Goal: Task Accomplishment & Management: Manage account settings

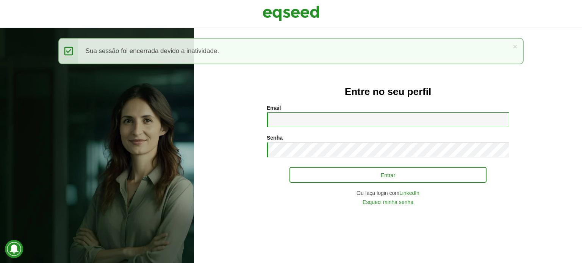
type input "**********"
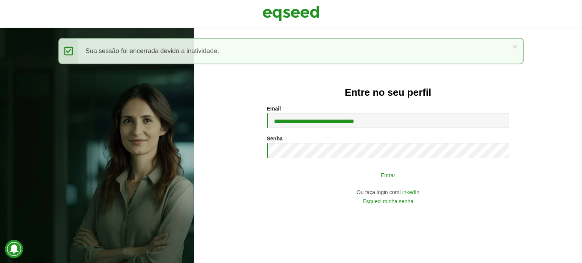
click at [341, 182] on button "Entrar" at bounding box center [388, 175] width 197 height 14
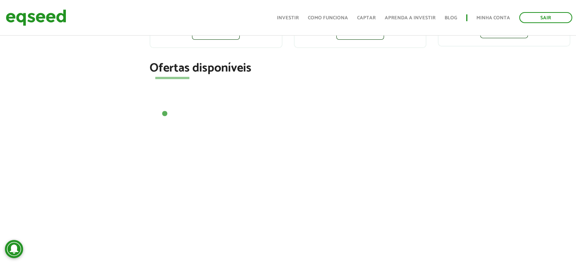
scroll to position [227, 0]
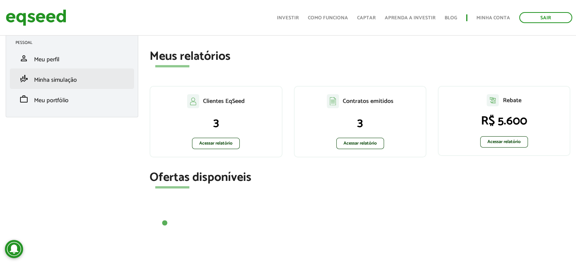
scroll to position [0, 0]
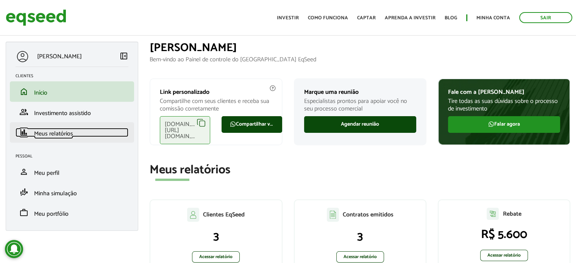
click at [45, 136] on span "Meus relatórios" at bounding box center [53, 134] width 39 height 10
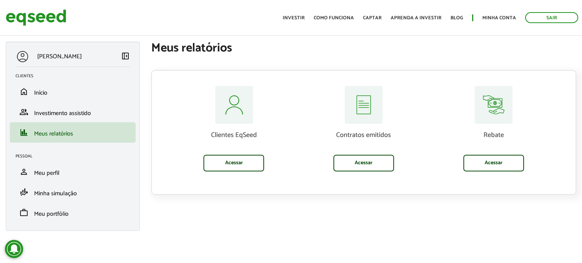
click at [504, 238] on div "[PERSON_NAME] left_panel_close Clientes home Início group Investimento assistid…" at bounding box center [291, 140] width 582 height 197
click at [228, 164] on link "Acessar" at bounding box center [234, 163] width 61 height 17
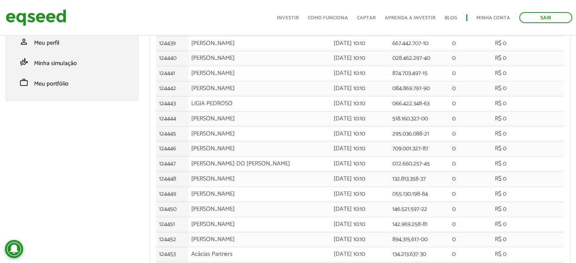
scroll to position [209, 0]
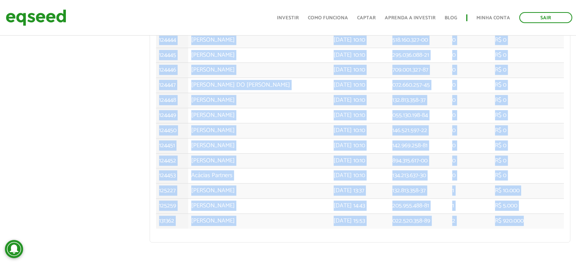
drag, startPoint x: 544, startPoint y: 217, endPoint x: 163, endPoint y: 248, distance: 381.7
click at [163, 248] on section "arrow_back_ios Clientes Exportar para Excel Nr. investidores: 21 ID Nome comple…" at bounding box center [360, 48] width 421 height 405
click at [227, 139] on td "EDUARDO OTSUKA" at bounding box center [259, 145] width 143 height 15
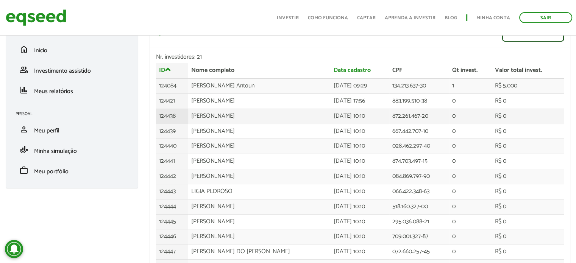
scroll to position [0, 0]
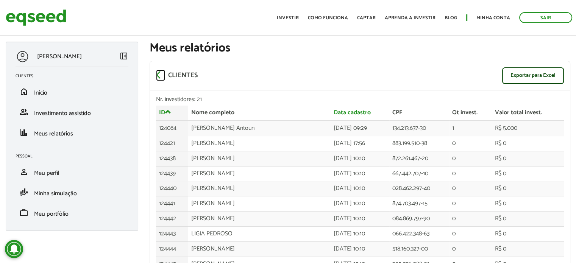
click at [158, 74] on span "arrow_back_ios" at bounding box center [160, 74] width 9 height 9
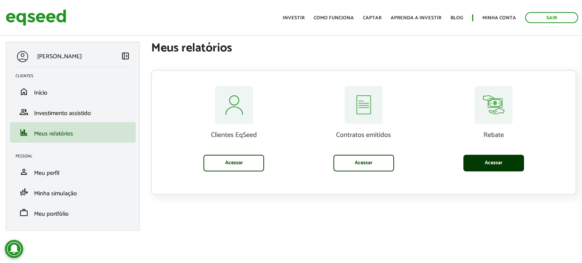
drag, startPoint x: 528, startPoint y: 211, endPoint x: 501, endPoint y: 163, distance: 54.5
click at [528, 211] on div "BRUNO ANTOUN left_panel_close Clientes home Início group Investimento assistido…" at bounding box center [291, 140] width 582 height 197
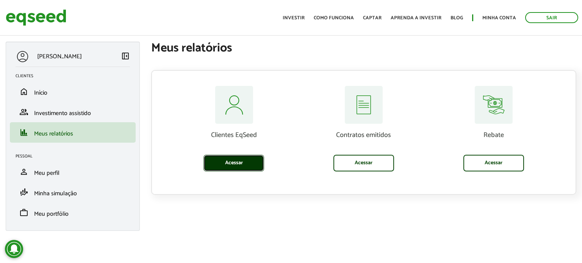
click at [233, 161] on link "Acessar" at bounding box center [234, 163] width 61 height 17
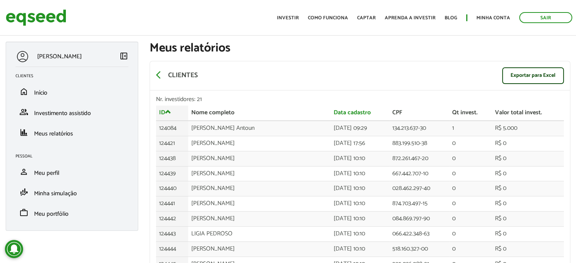
click at [461, 77] on div "arrow_back_ios Clientes Exportar para Excel" at bounding box center [360, 75] width 420 height 29
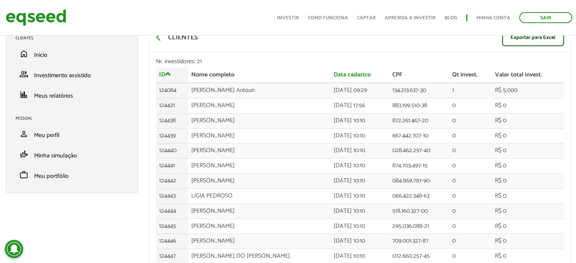
scroll to position [190, 0]
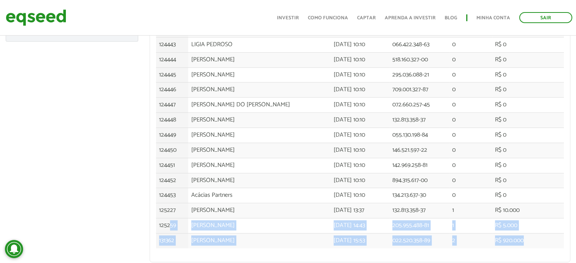
drag, startPoint x: 141, startPoint y: 205, endPoint x: 64, endPoint y: 61, distance: 163.3
click at [168, 229] on tbody "124084 [PERSON_NAME] Antoun [DATE] 09:29 134.213.637-30 1 R$ 5.000 124421 [PERS…" at bounding box center [360, 89] width 408 height 317
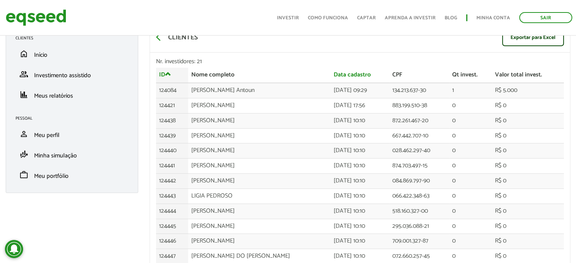
scroll to position [0, 0]
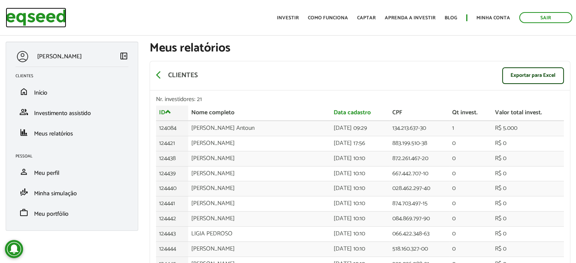
click at [39, 16] on img at bounding box center [36, 18] width 61 height 20
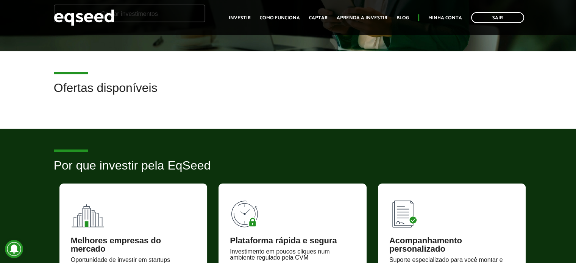
scroll to position [227, 0]
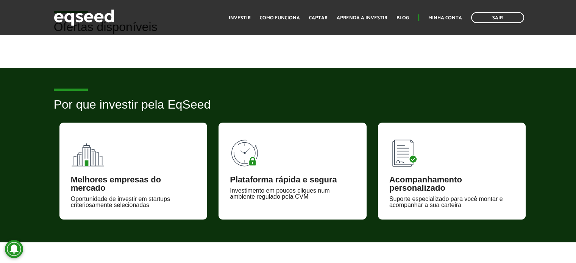
click at [489, 98] on h2 "Por que investir pela EqSeed" at bounding box center [288, 110] width 469 height 25
click at [471, 204] on div "Suporte especializado para você montar e acompanhar a sua carteira" at bounding box center [452, 202] width 125 height 12
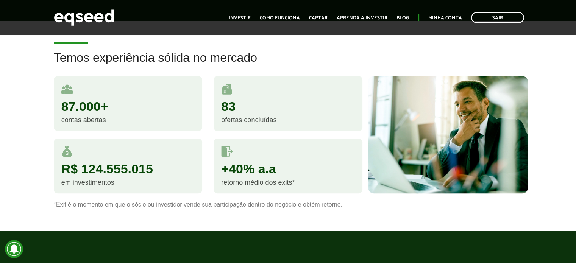
scroll to position [493, 0]
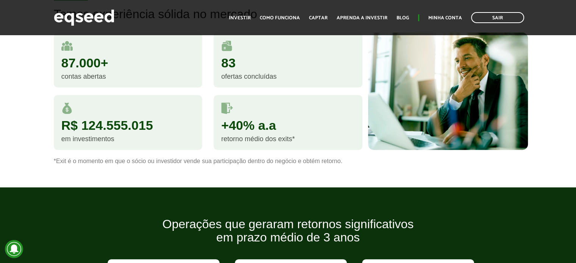
click at [467, 180] on article "Temos experiência sólida no mercado 87.000+ contas abertas 83 ofertas concluída…" at bounding box center [288, 82] width 576 height 210
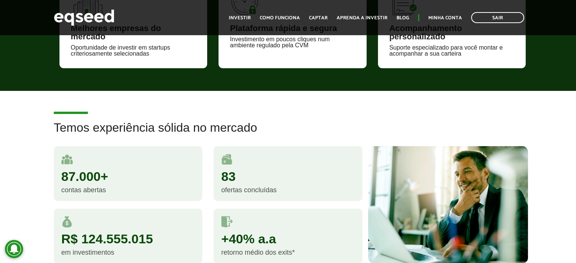
click at [440, 119] on article "Temos experiência sólida no mercado 87.000+ contas abertas 83 ofertas concluída…" at bounding box center [288, 196] width 576 height 210
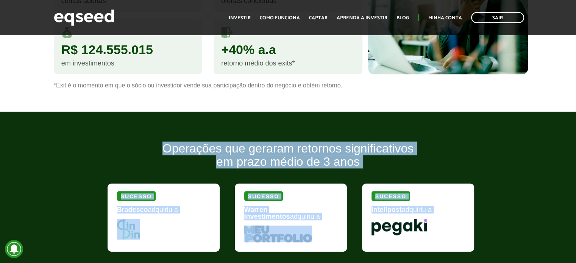
drag, startPoint x: 456, startPoint y: 246, endPoint x: 76, endPoint y: 134, distance: 396.7
click at [76, 134] on article "Operações que geraram retornos significativos em prazo médio de 3 anos Sucesso …" at bounding box center [288, 257] width 576 height 291
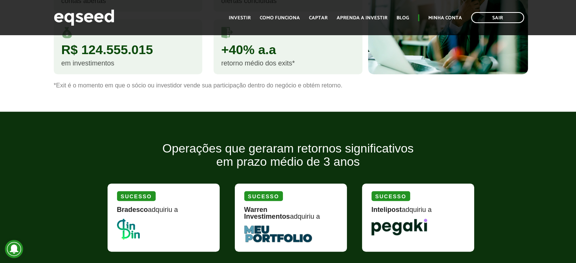
click at [76, 134] on article "Operações que geraram retornos significativos em prazo médio de 3 anos Sucesso …" at bounding box center [288, 257] width 576 height 291
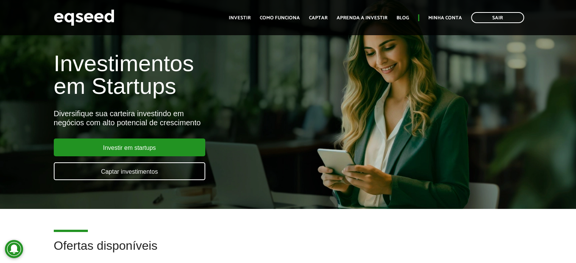
scroll to position [0, 0]
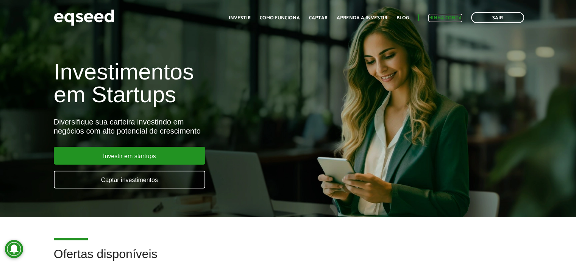
click at [443, 17] on link "Minha conta" at bounding box center [446, 18] width 34 height 5
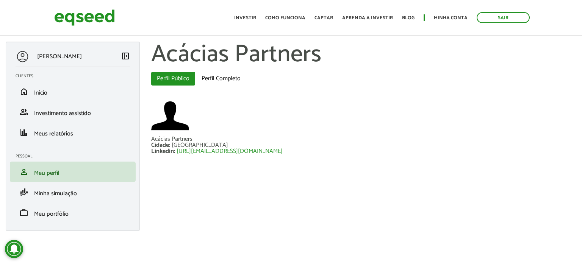
click at [500, 135] on div at bounding box center [363, 116] width 425 height 39
drag, startPoint x: 314, startPoint y: 160, endPoint x: 211, endPoint y: 184, distance: 105.5
click at [210, 183] on div "[PERSON_NAME] left_panel_close Clientes home Início group Investimento assistid…" at bounding box center [291, 140] width 582 height 197
click at [215, 185] on div "[PERSON_NAME] left_panel_close Clientes home Início group Investimento assistid…" at bounding box center [291, 140] width 582 height 197
click at [470, 132] on div at bounding box center [363, 116] width 425 height 39
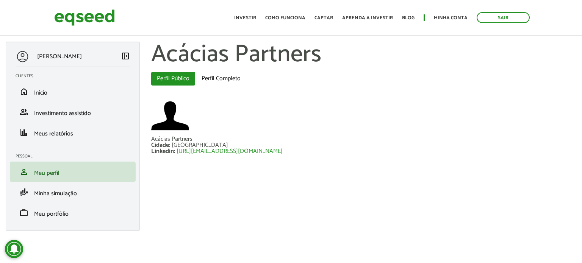
click at [544, 210] on div "[PERSON_NAME] left_panel_close Clientes home Início group Investimento assistid…" at bounding box center [291, 140] width 582 height 197
click at [417, 148] on div "Cidade : [GEOGRAPHIC_DATA]" at bounding box center [363, 146] width 425 height 6
click at [453, 188] on div "[PERSON_NAME] left_panel_close Clientes home Início group Investimento assistid…" at bounding box center [291, 140] width 582 height 197
drag, startPoint x: 156, startPoint y: 55, endPoint x: 308, endPoint y: 160, distance: 184.7
click at [308, 160] on section "Acácias Partners Abas primárias Perfil Público (aba ativa) Perfil Completo Acác…" at bounding box center [364, 104] width 437 height 124
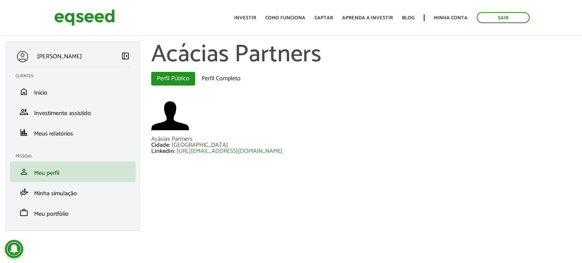
click at [307, 160] on section "Acácias Partners Cidade : [GEOGRAPHIC_DATA] Linkedin : [URL][EMAIL_ADDRESS][DOM…" at bounding box center [363, 131] width 425 height 69
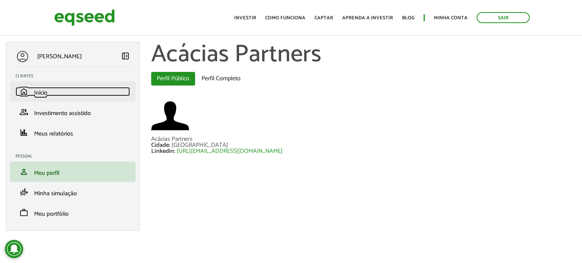
click at [56, 87] on link "home Início" at bounding box center [73, 91] width 114 height 9
